Goal: Transaction & Acquisition: Purchase product/service

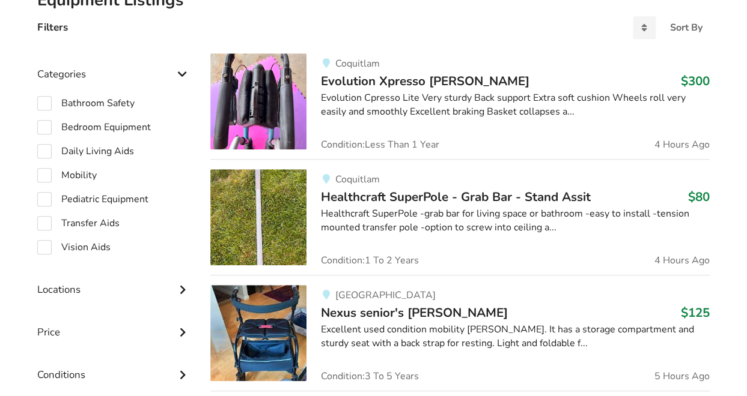
scroll to position [318, 0]
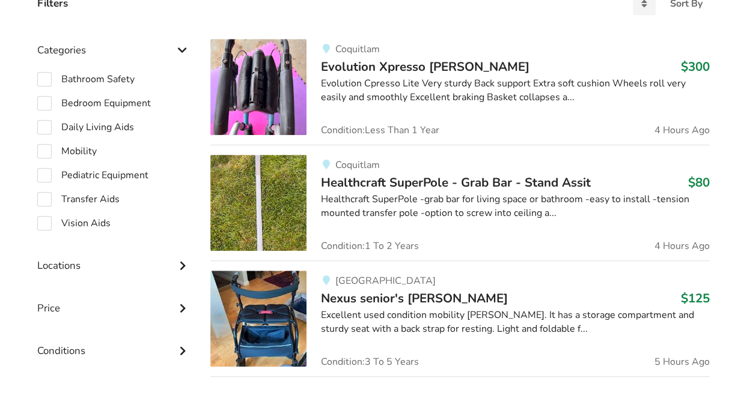
click at [279, 109] on img at bounding box center [258, 87] width 96 height 96
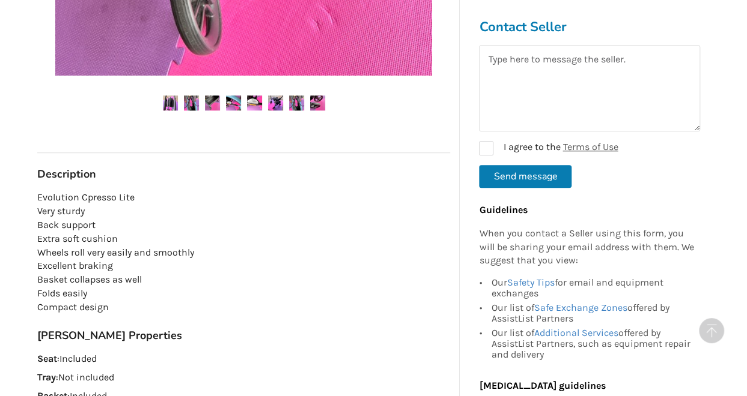
scroll to position [569, 0]
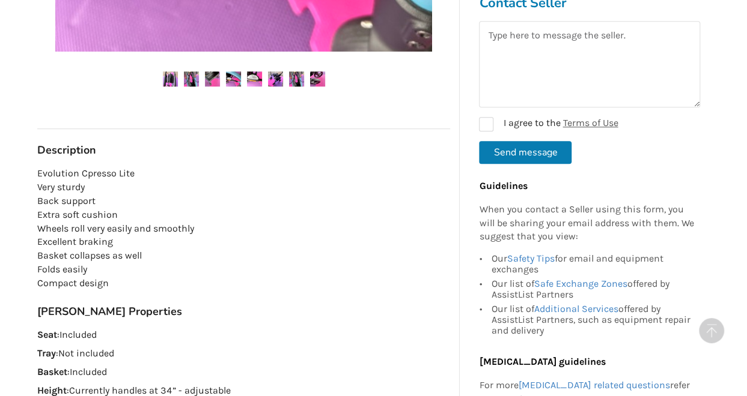
click at [192, 82] on img at bounding box center [191, 78] width 15 height 15
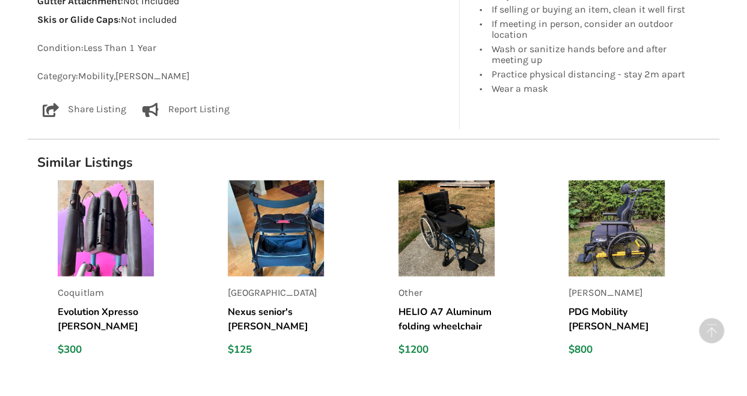
scroll to position [1043, 0]
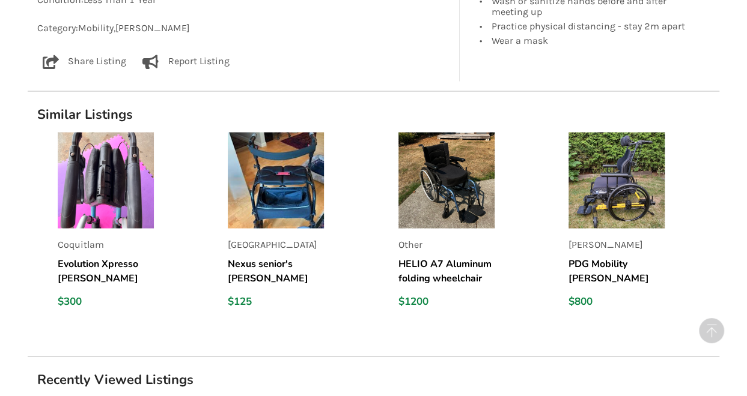
click at [288, 210] on img at bounding box center [276, 180] width 96 height 96
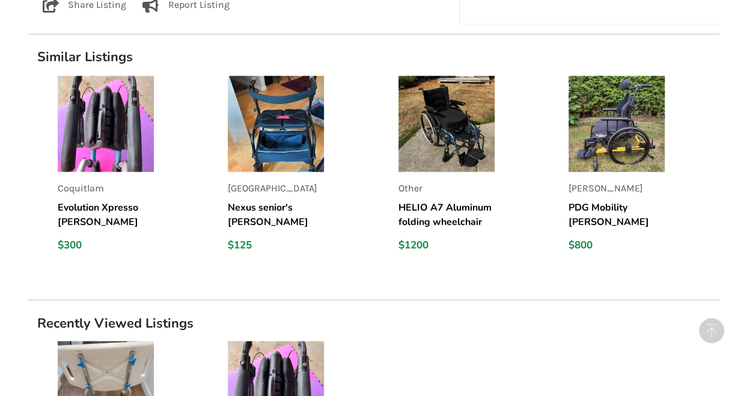
scroll to position [1050, 0]
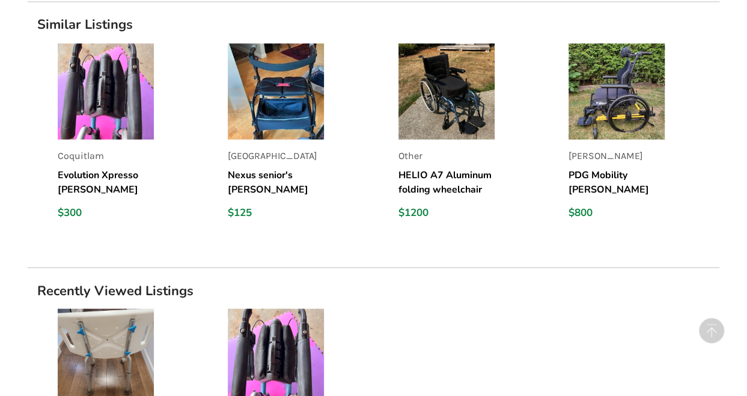
click at [102, 106] on img at bounding box center [106, 91] width 96 height 96
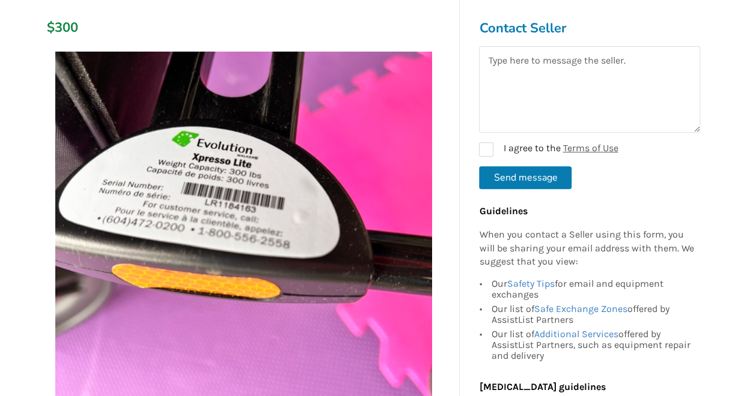
scroll to position [216, 0]
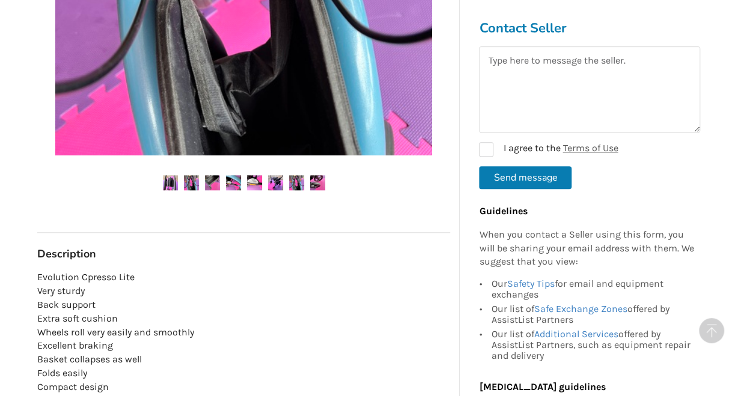
scroll to position [473, 0]
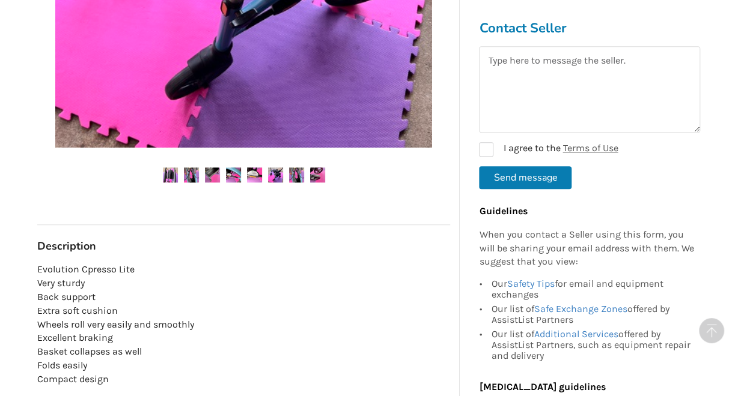
click at [316, 176] on img at bounding box center [317, 175] width 15 height 15
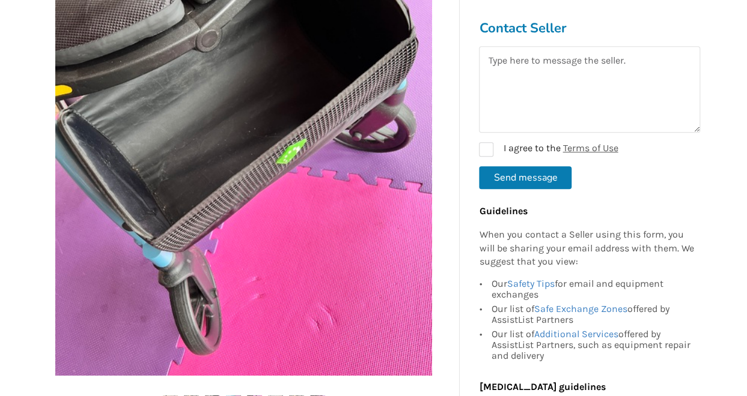
scroll to position [246, 0]
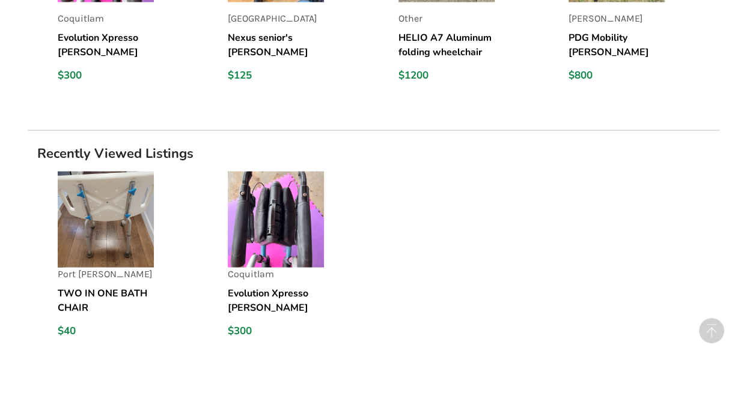
scroll to position [1224, 0]
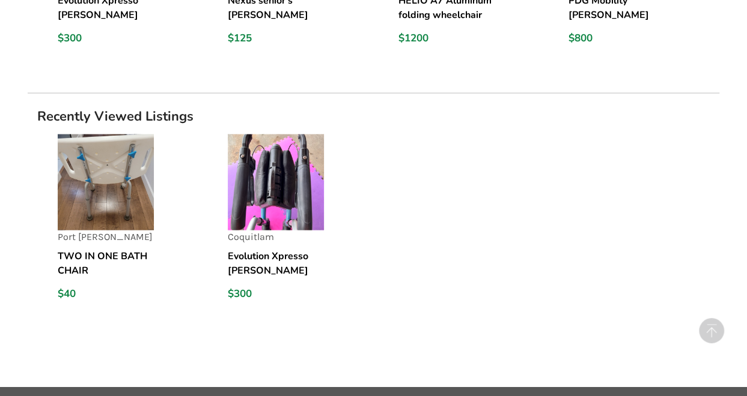
click at [270, 189] on img at bounding box center [276, 183] width 96 height 96
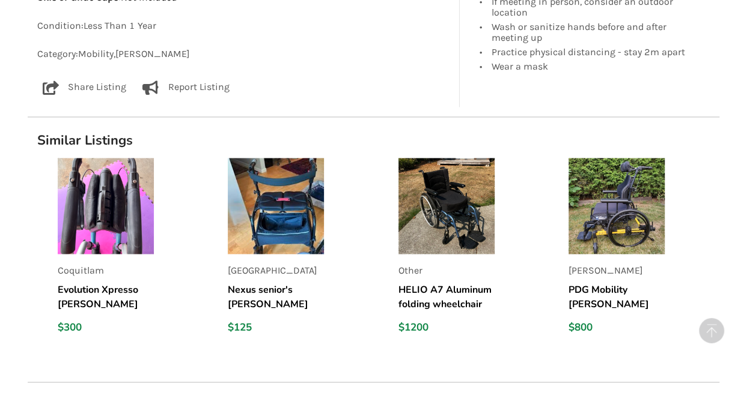
scroll to position [1058, 0]
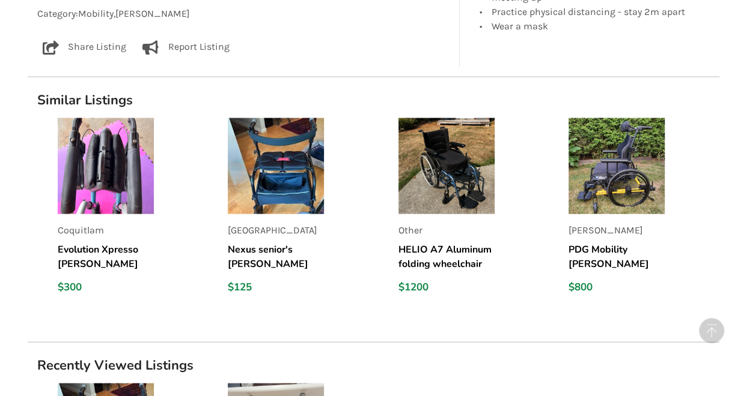
click at [258, 250] on h5 "Nexus senior's [PERSON_NAME]" at bounding box center [276, 256] width 96 height 29
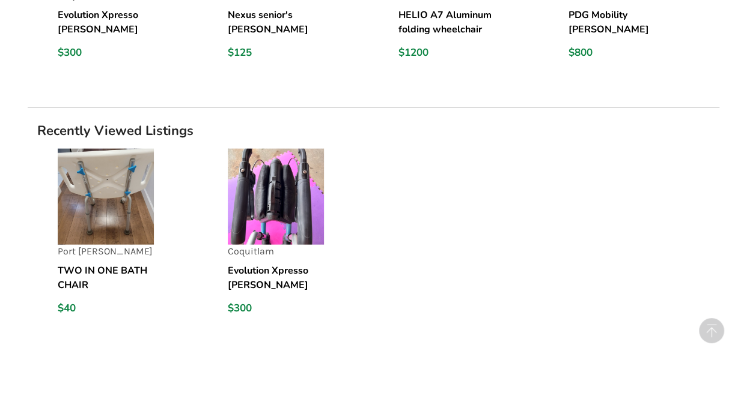
scroll to position [1224, 0]
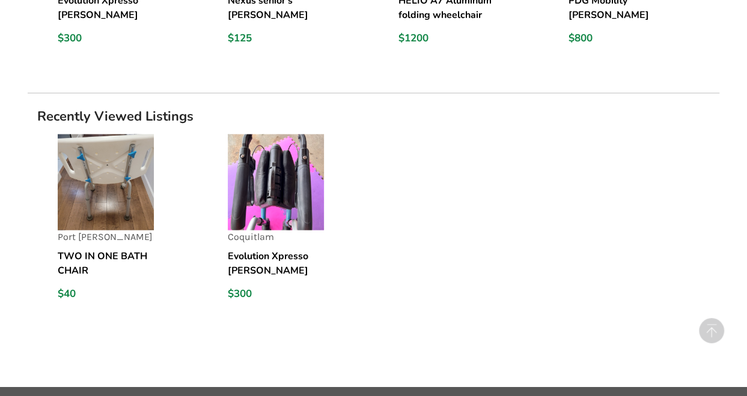
click at [240, 32] on div "$125" at bounding box center [276, 38] width 96 height 13
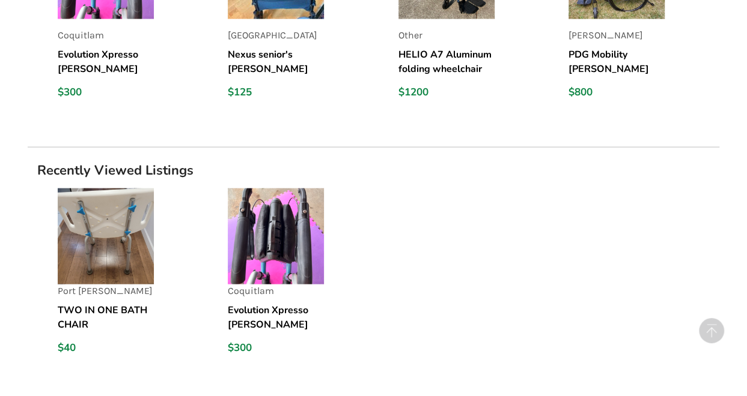
scroll to position [1224, 0]
